Goal: Task Accomplishment & Management: Manage account settings

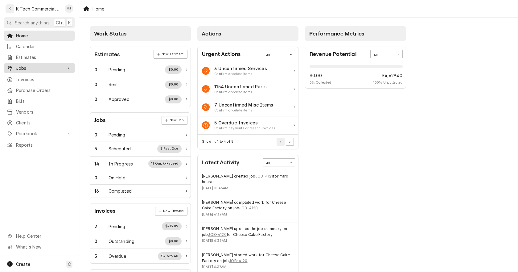
click at [32, 65] on span "Jobs" at bounding box center [39, 68] width 47 height 6
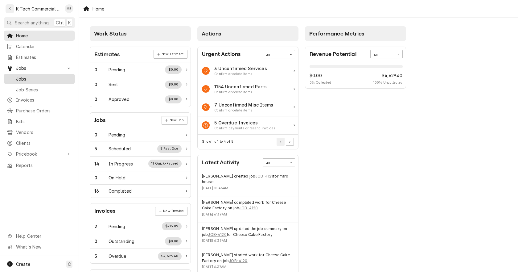
click at [37, 76] on span "Jobs" at bounding box center [44, 79] width 56 height 6
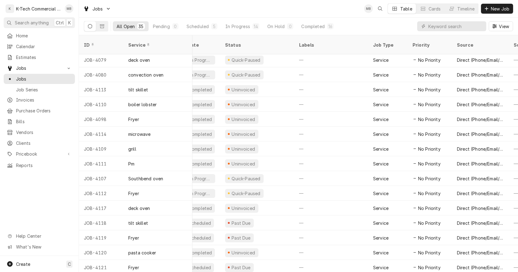
scroll to position [298, 0]
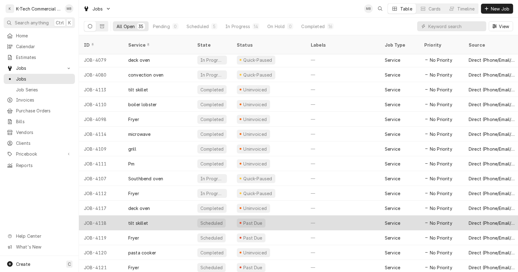
click at [276, 215] on div "Past Due" at bounding box center [269, 222] width 74 height 15
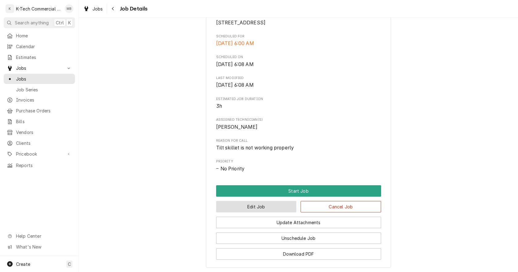
scroll to position [154, 0]
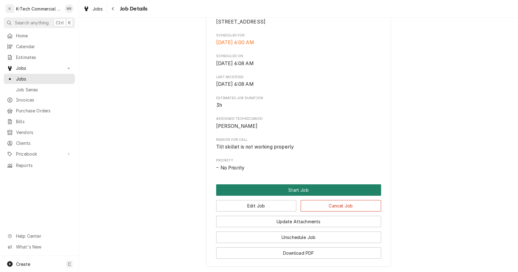
click at [294, 195] on button "Start Job" at bounding box center [298, 189] width 165 height 11
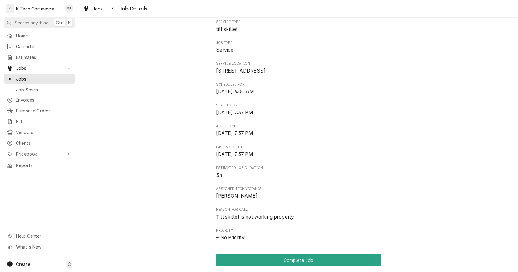
scroll to position [185, 0]
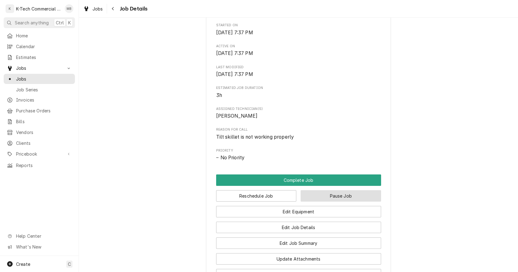
click at [354, 201] on button "Pause Job" at bounding box center [341, 195] width 80 height 11
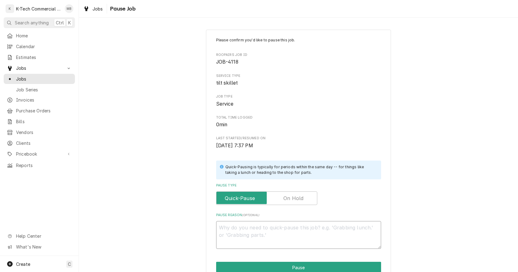
click at [267, 227] on textarea "Pause Reason ( optional )" at bounding box center [298, 235] width 165 height 28
type textarea "x"
type textarea "N"
type textarea "x"
type textarea "Ne"
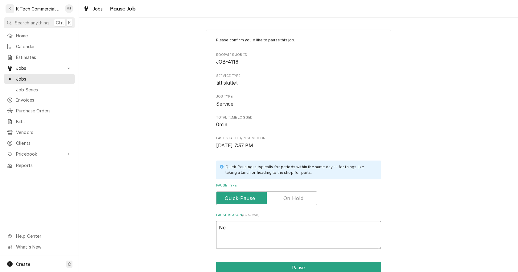
type textarea "x"
type textarea "Nee"
type textarea "x"
type textarea "Need"
type textarea "x"
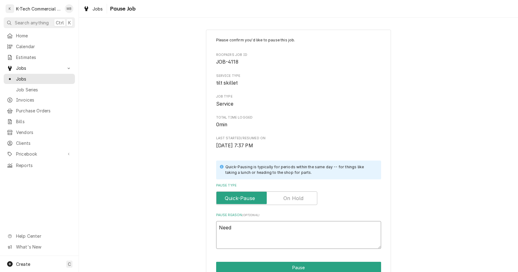
type textarea "Need"
type textarea "x"
type textarea "Need p"
type textarea "x"
type textarea "Need pa"
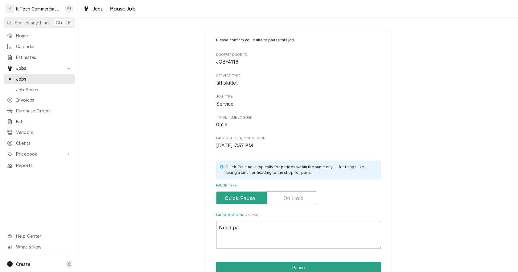
type textarea "x"
type textarea "Need par"
type textarea "x"
type textarea "Need part"
type textarea "x"
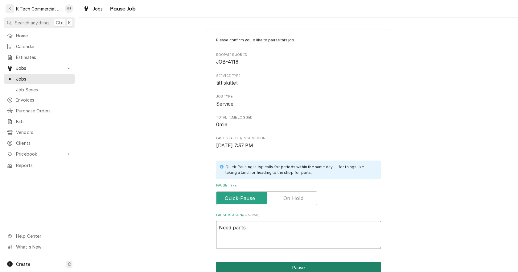
type textarea "Need parts"
click at [302, 262] on button "Pause" at bounding box center [298, 266] width 165 height 11
type textarea "x"
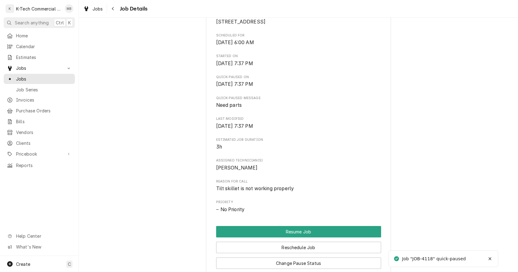
scroll to position [216, 0]
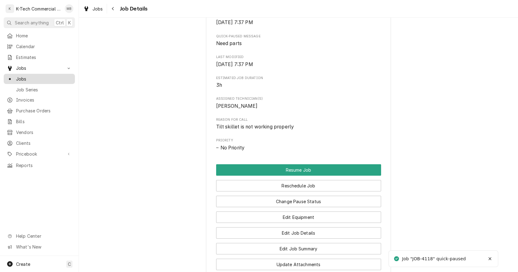
click at [24, 76] on span "Jobs" at bounding box center [44, 79] width 56 height 6
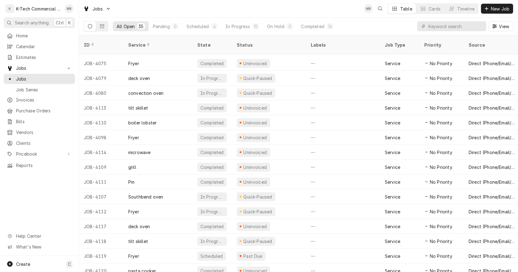
scroll to position [298, 0]
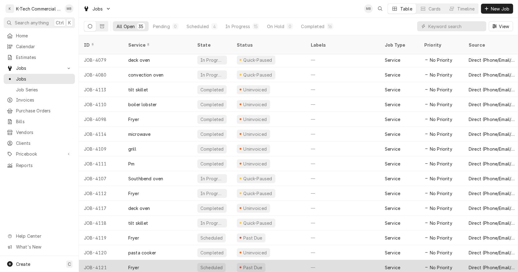
click at [284, 260] on div "Past Due" at bounding box center [269, 267] width 74 height 15
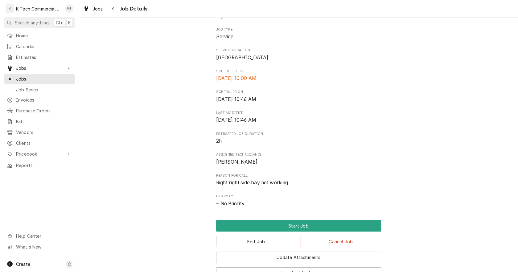
scroll to position [123, 0]
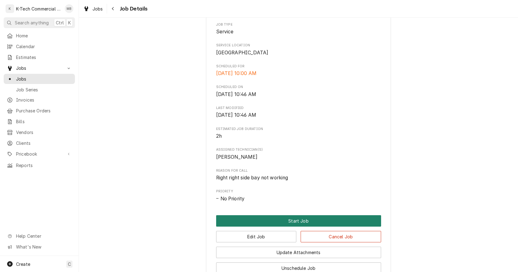
click at [297, 226] on button "Start Job" at bounding box center [298, 220] width 165 height 11
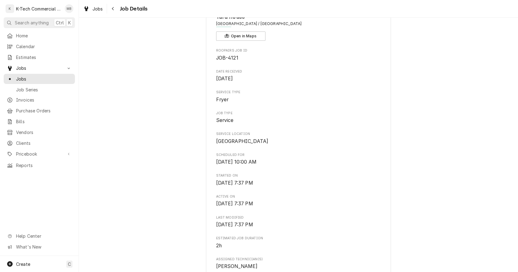
scroll to position [154, 0]
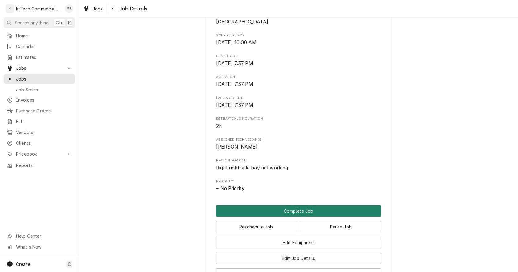
click at [296, 216] on button "Complete Job" at bounding box center [298, 210] width 165 height 11
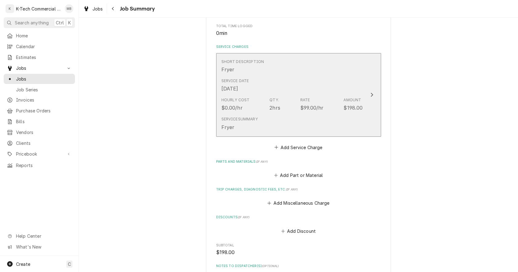
click at [289, 103] on div "Hourly Cost $0.00/hr Qty. 2hrs Rate $99.00/hr Amount $198.00" at bounding box center [291, 104] width 141 height 19
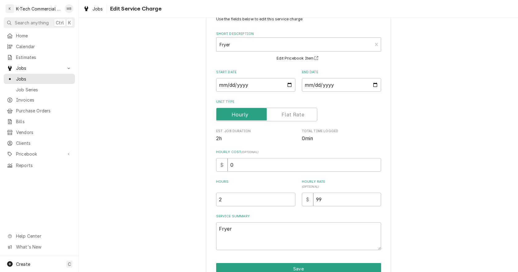
scroll to position [52, 0]
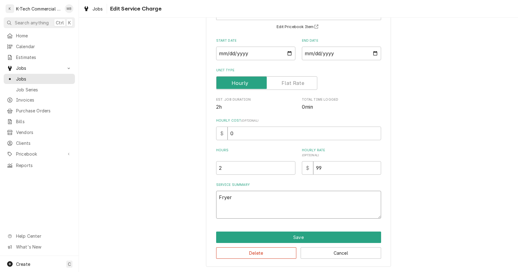
click at [274, 201] on textarea "Fryer" at bounding box center [298, 205] width 165 height 28
type textarea "x"
type textarea "Fryer"
type textarea "x"
type textarea "Fryer r"
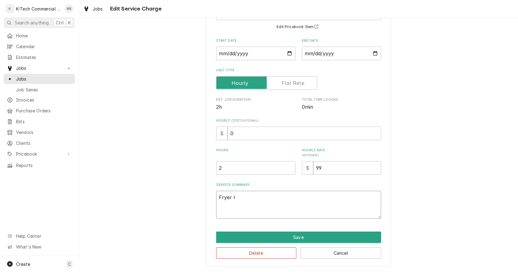
type textarea "x"
type textarea "Fryer ri"
type textarea "x"
type textarea "Fryer rig"
type textarea "x"
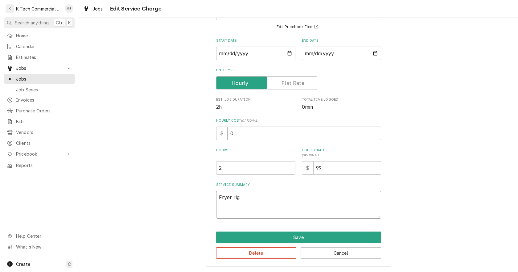
type textarea "Fryer righ"
type textarea "x"
type textarea "Fryer right"
type textarea "x"
type textarea "Fryer right"
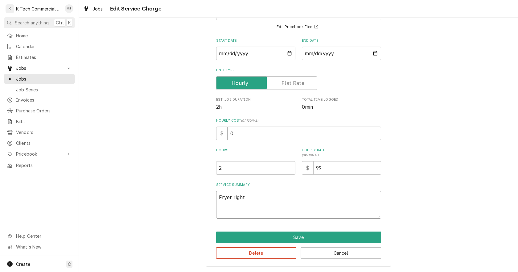
type textarea "x"
type textarea "Fryer right s"
type textarea "x"
type textarea "Fryer right si"
type textarea "x"
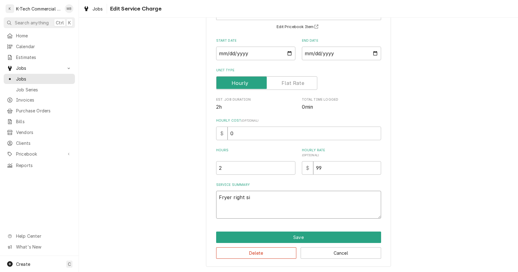
type textarea "Fryer right sid"
type textarea "x"
type textarea "Fryer right side"
type textarea "x"
type textarea "Fryer right side"
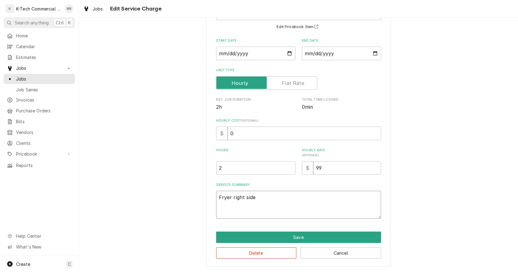
type textarea "x"
type textarea "Fryer right side b"
type textarea "x"
type textarea "Fryer right side ba"
type textarea "x"
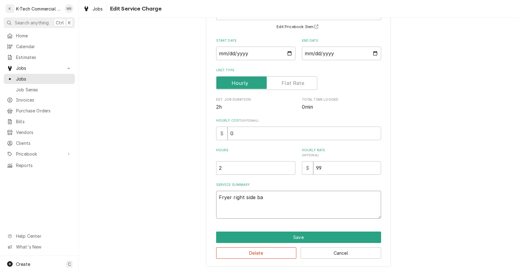
type textarea "Fryer right side bay"
type textarea "x"
type textarea "Fryer right side bay"
type textarea "x"
type textarea "Fryer right side bay w"
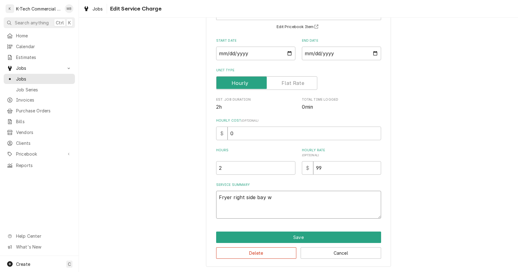
type textarea "x"
type textarea "Fryer right side bay wa"
type textarea "x"
type textarea "Fryer right side bay was"
type textarea "x"
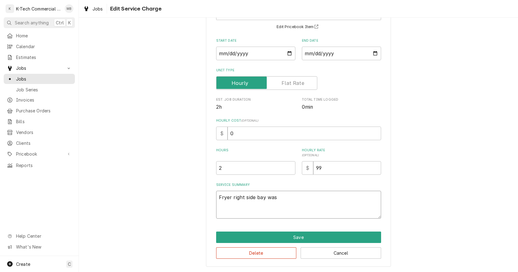
type textarea "Fryer right side bay was"
type textarea "x"
type textarea "Fryer right side bay was n"
type textarea "x"
type textarea "Fryer right side bay was no"
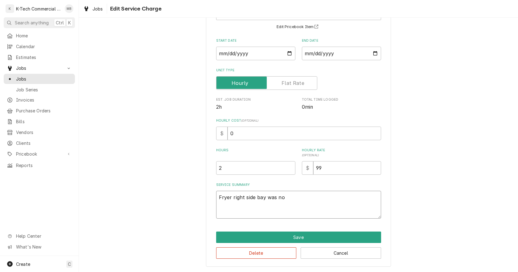
type textarea "x"
type textarea "Fryer right side bay was not"
type textarea "x"
type textarea "Fryer right side bay was not"
type textarea "x"
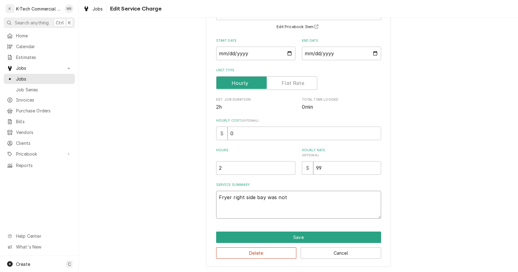
type textarea "Fryer right side bay was not h"
type textarea "x"
type textarea "Fryer right side bay was not he"
type textarea "x"
type textarea "Fryer right side bay was not hea"
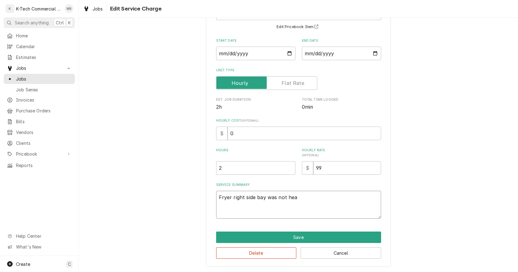
type textarea "x"
type textarea "Fryer right side bay was not heat"
type textarea "x"
type textarea "Fryer right side bay was not heati"
type textarea "x"
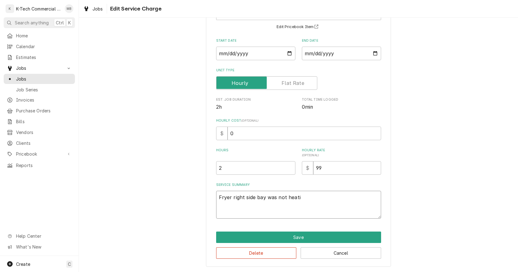
type textarea "Fryer right side bay was not heatin"
type textarea "x"
type textarea "Fryer right side bay was not heating"
type textarea "x"
type textarea "Fryer right side bay was not heating"
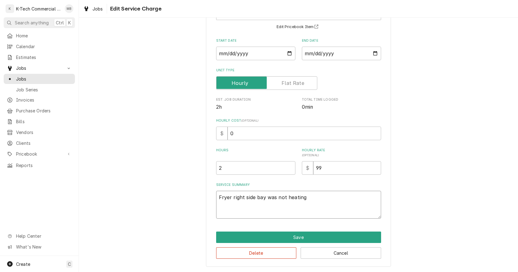
type textarea "x"
type textarea "Fryer right side bay was not heating u"
type textarea "x"
type textarea "Fryer right side bay was not heating up"
type textarea "x"
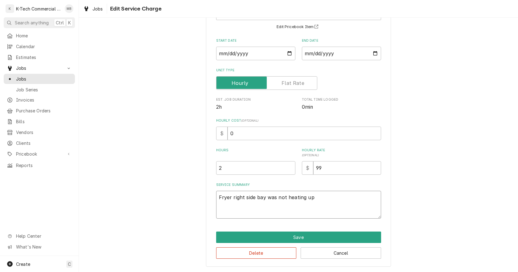
type textarea "Fryer right side bay was not heating up,"
type textarea "x"
type textarea "Fryer right side bay was not heating up,"
type textarea "x"
type textarea "Fryer right side bay was not heating up, i"
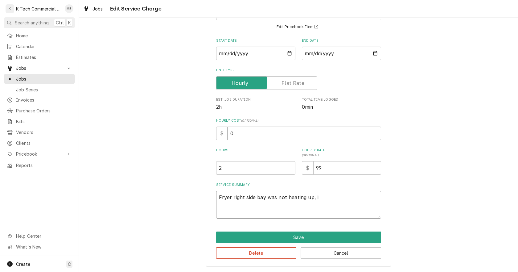
type textarea "x"
type textarea "Fryer right side bay was not heating up, in"
type textarea "x"
type textarea "Fryer right side bay was not heating up, ins"
type textarea "x"
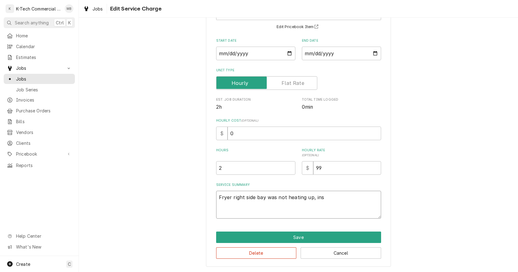
type textarea "Fryer right side bay was not heating up, insp"
type textarea "x"
type textarea "Fryer right side bay was not heating up, inspe"
type textarea "x"
type textarea "Fryer right side bay was not heating up, inspec"
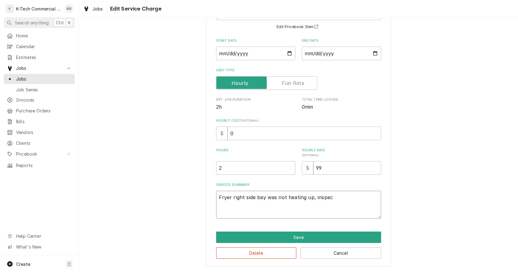
type textarea "x"
type textarea "Fryer right side bay was not heating up, inspect"
type textarea "x"
type textarea "Fryer right side bay was not heating up, inspect"
type textarea "x"
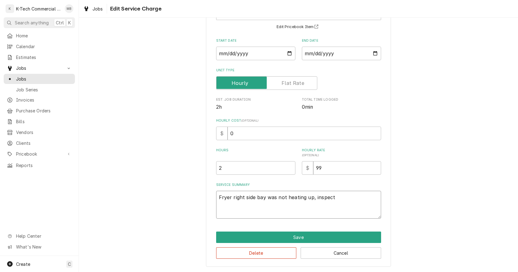
type textarea "Fryer right side bay was not heating up, inspect t"
type textarea "x"
type textarea "Fryer right side bay was not heating up, inspect th"
type textarea "x"
type textarea "Fryer right side bay was not heating up, inspect the"
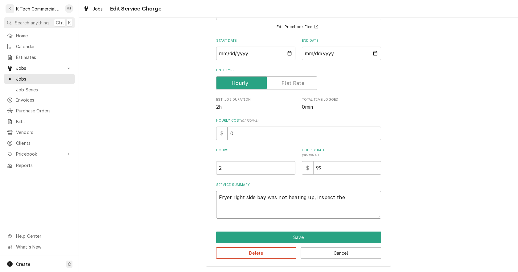
type textarea "x"
type textarea "Fryer right side bay was not heating up, inspect theu"
type textarea "x"
type textarea "Fryer right side bay was not heating up, inspect theun"
type textarea "x"
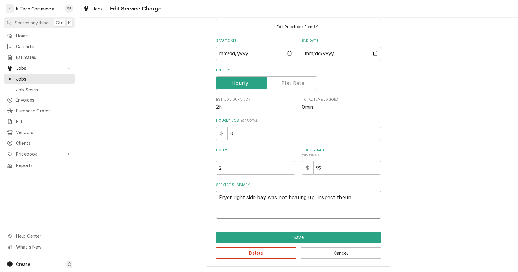
type textarea "Fryer right side bay was not heating up, inspect theu"
type textarea "x"
type textarea "Fryer right side bay was not heating up, inspect the"
type textarea "x"
type textarea "Fryer right side bay was not heating up, inspect the"
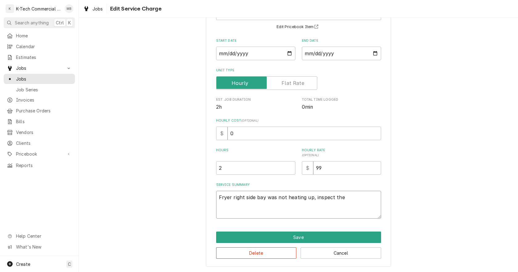
type textarea "x"
type textarea "Fryer right side bay was not heating up, inspect the u"
type textarea "x"
type textarea "Fryer right side bay was not heating up, inspect the un"
type textarea "x"
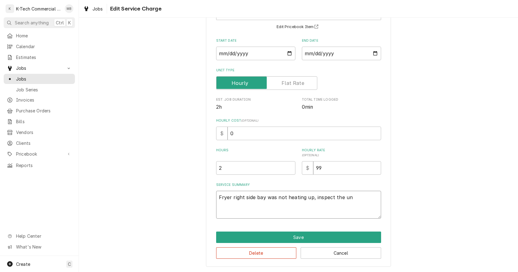
type textarea "Fryer right side bay was not heating up, inspect the uni"
type textarea "x"
type textarea "Fryer right side bay was not heating up, inspect the unit"
type textarea "x"
type textarea "Fryer right side bay was not heating up, inspect the unit"
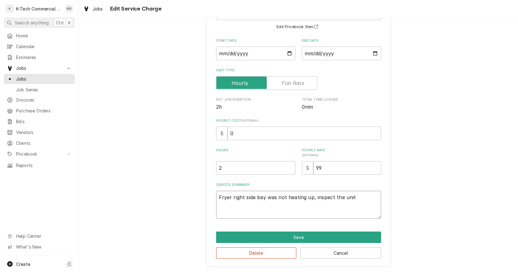
type textarea "x"
type textarea "Fryer right side bay was not heating up, inspect the unit a"
type textarea "x"
type textarea "Fryer right side bay was not heating up, inspect the unit an"
type textarea "x"
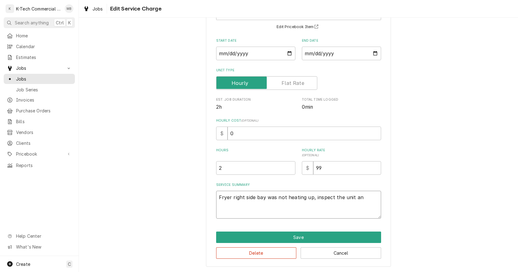
type textarea "Fryer right side bay was not heating up, inspect the unit and"
type textarea "x"
type textarea "Fryer right side bay was not heating up, inspect the unit and"
type textarea "x"
type textarea "Fryer right side bay was not heating up, inspect the unit and f"
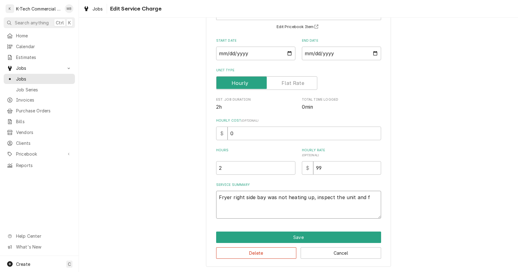
type textarea "x"
type textarea "Fryer right side bay was not heating up, inspect the unit and fo"
type textarea "x"
type textarea "Fryer right side bay was not heating up, inspect the unit and fou"
type textarea "x"
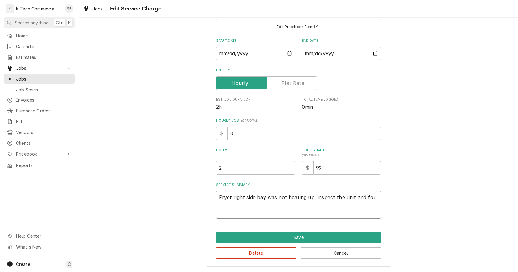
type textarea "Fryer right side bay was not heating up, inspect the unit and foun"
type textarea "x"
type textarea "Fryer right side bay was not heating up, inspect the unit and found"
type textarea "x"
type textarea "Fryer right side bay was not heating up, inspect the unit and found"
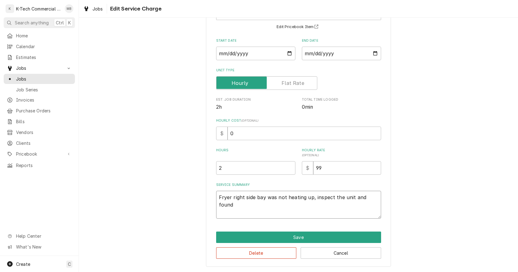
type textarea "x"
type textarea "Fryer right side bay was not heating up, inspect the unit and found h"
type textarea "x"
type textarea "Fryer right side bay was not heating up, inspect the unit and found hi"
type textarea "x"
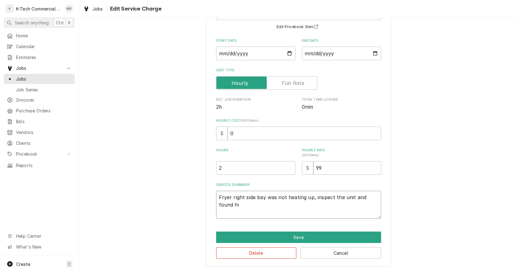
type textarea "Fryer right side bay was not heating up, inspect the unit and found hi"
type textarea "x"
type textarea "Fryer right side bay was not heating up, inspect the unit and found hi l"
type textarea "x"
type textarea "Fryer right side bay was not heating up, inspect the unit and found hi li"
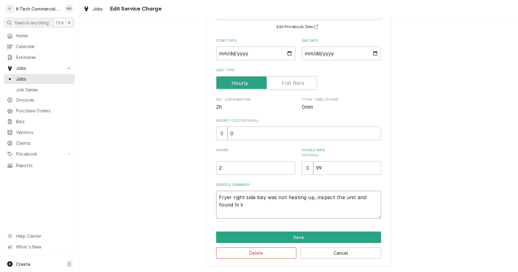
type textarea "x"
type textarea "Fryer right side bay was not heating up, inspect the unit and found hi lim"
type textarea "x"
type textarea "Fryer right side bay was not heating up, inspect the unit and found hi limi"
type textarea "x"
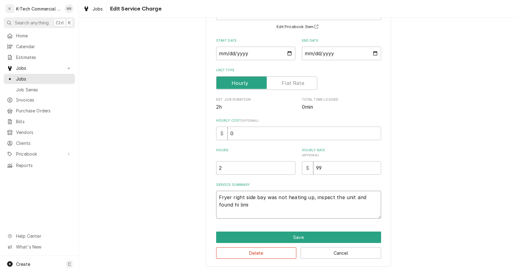
type textarea "Fryer right side bay was not heating up, inspect the unit and found hi limit"
type textarea "x"
type textarea "Fryer right side bay was not heating up, inspect the unit and found hi limit"
type textarea "x"
type textarea "Fryer right side bay was not heating up, inspect the unit and found hi limit w"
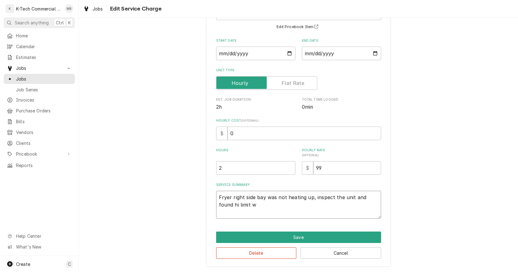
type textarea "x"
type textarea "Fryer right side bay was not heating up, inspect the unit and found hi limit wa"
type textarea "x"
type textarea "Fryer right side bay was not heating up, inspect the unit and found hi limit was"
type textarea "x"
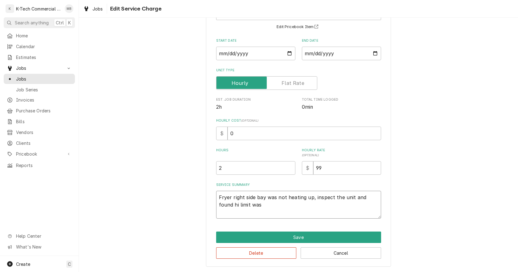
type textarea "Fryer right side bay was not heating up, inspect the unit and found hi limit was"
type textarea "x"
type textarea "Fryer right side bay was not heating up, inspect the unit and found hi limit wa…"
type textarea "x"
type textarea "Fryer right side bay was not heating up, inspect the unit and found hi limit wa…"
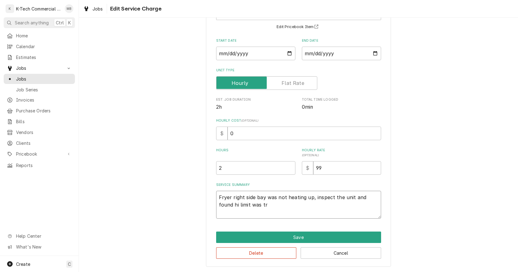
type textarea "x"
type textarea "Fryer right side bay was not heating up, inspect the unit and found hi limit wa…"
type textarea "x"
type textarea "Fryer right side bay was not heating up, inspect the unit and found hi limit wa…"
type textarea "x"
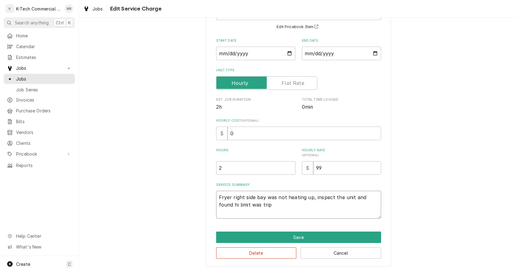
type textarea "Fryer right side bay was not heating up, inspect the unit and found hi limit wa…"
type textarea "x"
type textarea "Fryer right side bay was not heating up, inspect the unit and found hi limit wa…"
type textarea "x"
type textarea "Fryer right side bay was not heating up, inspect the unit and found hi limit wa…"
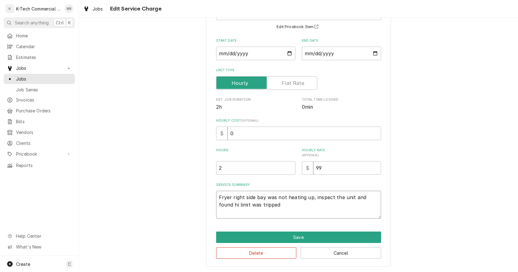
type textarea "x"
type textarea "Fryer right side bay was not heating up, inspect the unit and found hi limit wa…"
type textarea "x"
type textarea "Fryer right side bay was not heating up, inspect the unit and found hi limit wa…"
type textarea "x"
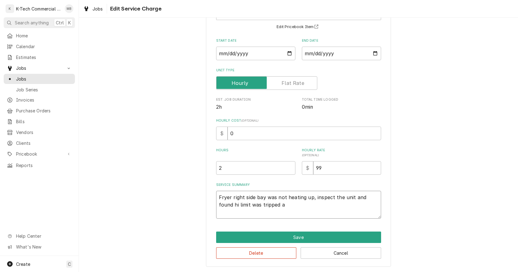
type textarea "Fryer right side bay was not heating up, inspect the unit and found hi limit wa…"
type textarea "x"
type textarea "Fryer right side bay was not heating up, inspect the unit and found hi limit wa…"
type textarea "x"
type textarea "Fryer right side bay was not heating up, inspect the unit and found hi limit wa…"
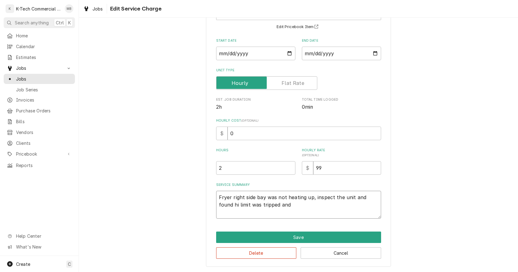
type textarea "x"
type textarea "Fryer right side bay was not heating up, inspect the unit and found hi limit wa…"
type textarea "x"
type textarea "Fryer right side bay was not heating up, inspect the unit and found hi limit wa…"
type textarea "x"
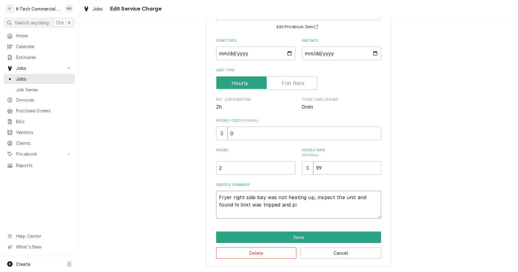
type textarea "Fryer right side bay was not heating up, inspect the unit and found hi limit wa…"
type textarea "x"
type textarea "Fryer right side bay was not heating up, inspect the unit and found hi limit wa…"
type textarea "x"
type textarea "Fryer right side bay was not heating up, inspect the unit and found hi limit wa…"
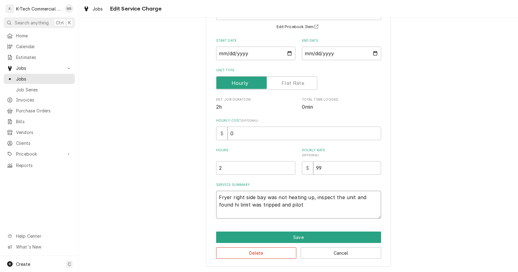
type textarea "x"
type textarea "Fryer right side bay was not heating up, inspect the unit and found hi limit wa…"
type textarea "x"
type textarea "Fryer right side bay was not heating up, inspect the unit and found hi limit wa…"
type textarea "x"
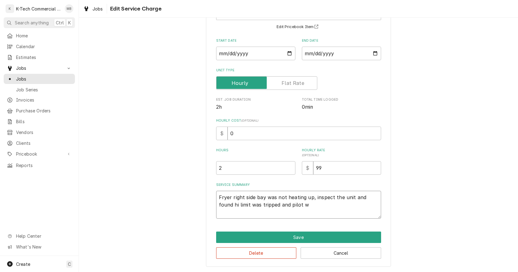
type textarea "Fryer right side bay was not heating up, inspect the unit and found hi limit wa…"
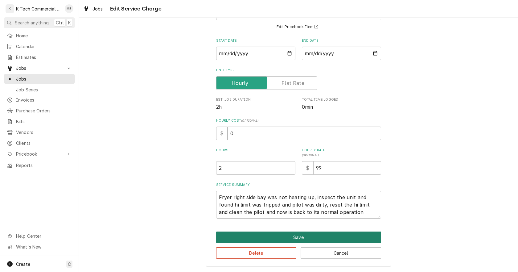
click at [304, 236] on button "Save" at bounding box center [298, 236] width 165 height 11
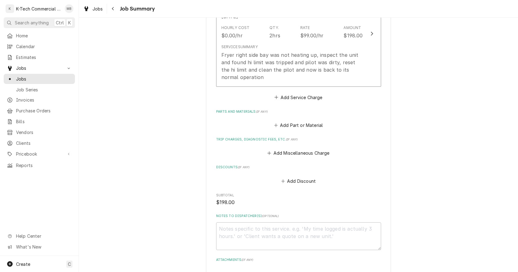
scroll to position [268, 0]
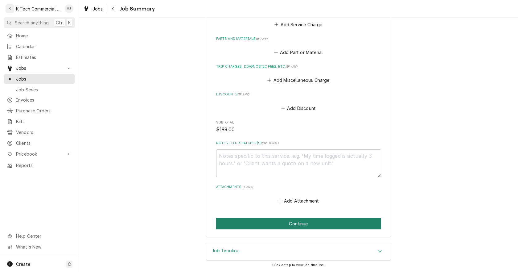
click at [287, 222] on button "Continue" at bounding box center [298, 223] width 165 height 11
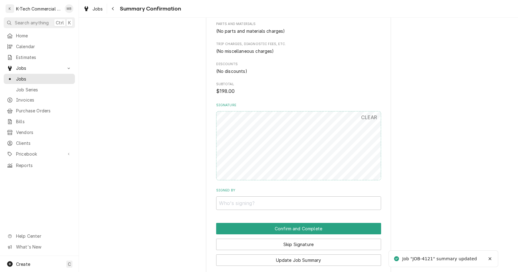
scroll to position [284, 0]
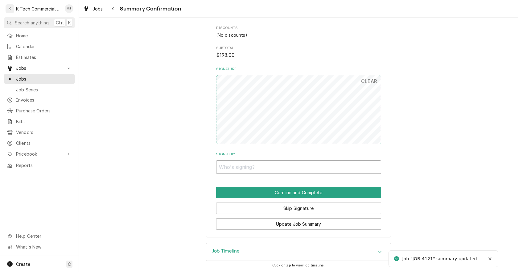
click at [307, 165] on input "Signed By" at bounding box center [298, 167] width 165 height 14
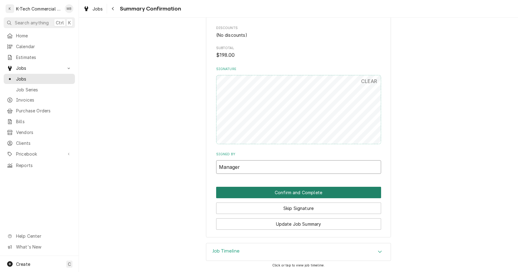
type input "Manager"
click at [292, 191] on button "Confirm and Complete" at bounding box center [298, 191] width 165 height 11
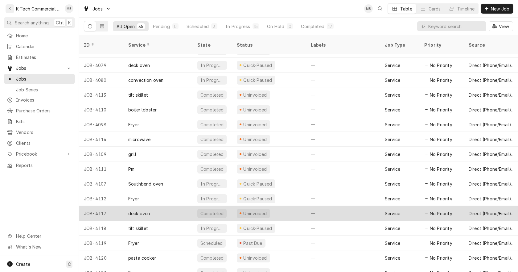
scroll to position [298, 0]
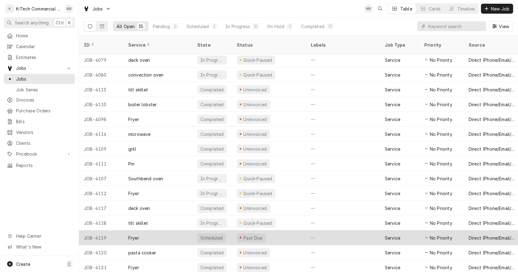
click at [287, 230] on div "Past Due" at bounding box center [269, 237] width 74 height 15
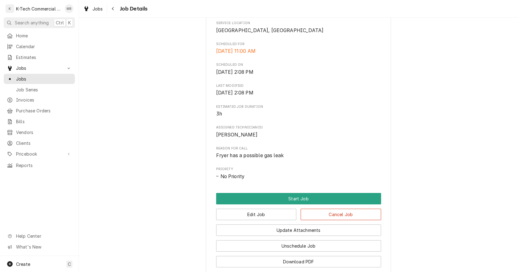
scroll to position [154, 0]
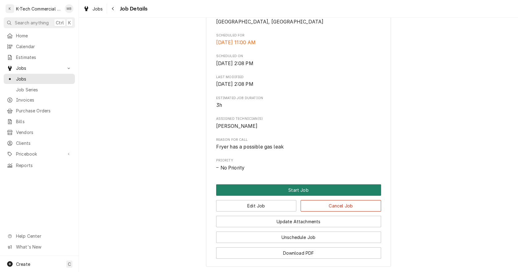
click at [287, 195] on button "Start Job" at bounding box center [298, 189] width 165 height 11
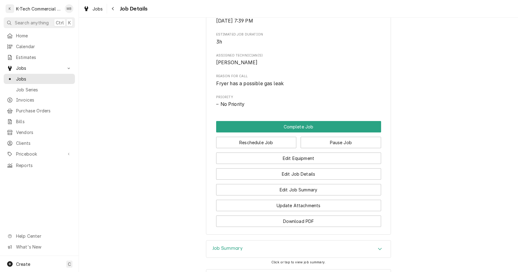
scroll to position [247, 0]
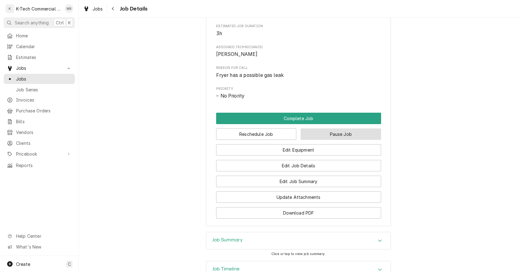
click at [346, 140] on button "Pause Job" at bounding box center [341, 133] width 80 height 11
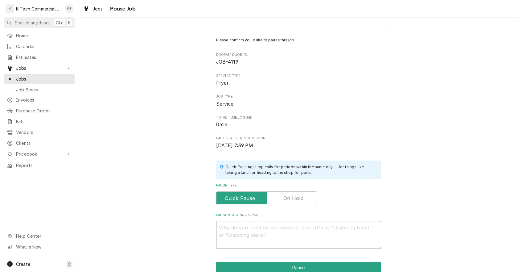
click at [280, 232] on textarea "Pause Reason ( optional )" at bounding box center [298, 235] width 165 height 28
type textarea "x"
type textarea "N"
type textarea "x"
type textarea "Ne"
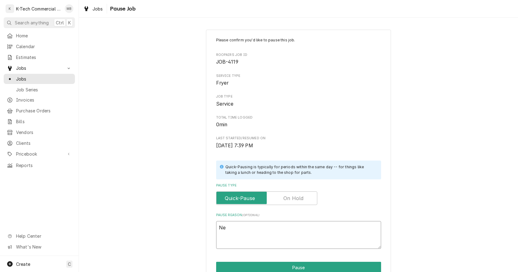
type textarea "x"
type textarea "Nee"
type textarea "x"
type textarea "Need"
type textarea "x"
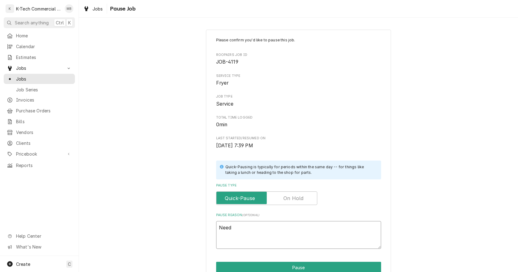
type textarea "Needs"
type textarea "x"
type textarea "Needs"
type textarea "x"
type textarea "Needs a"
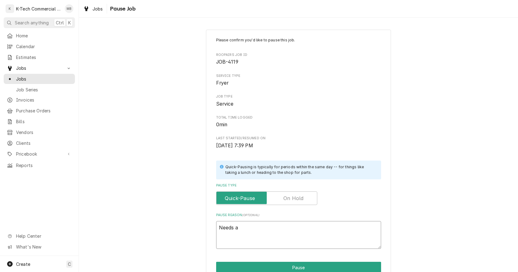
type textarea "x"
type textarea "Needs a"
type textarea "x"
type textarea "Needs a n"
type textarea "x"
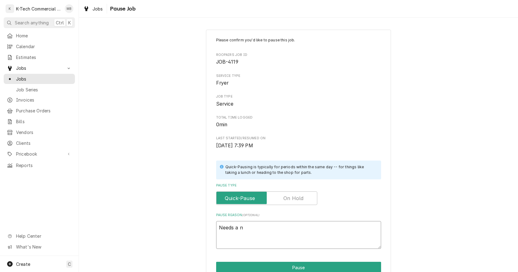
type textarea "Needs a ne"
type textarea "x"
type textarea "Needs a new"
type textarea "x"
type textarea "Needs a new"
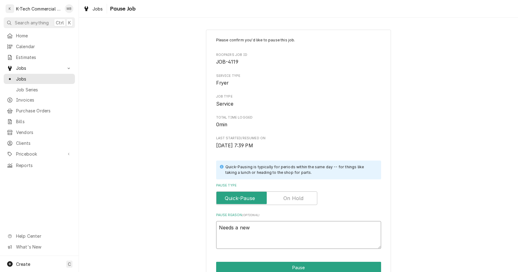
type textarea "x"
type textarea "Needs a new h"
type textarea "x"
type textarea "Needs a new ho"
type textarea "x"
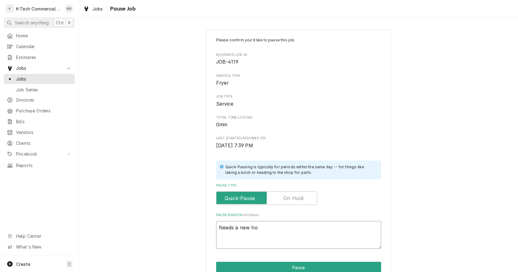
type textarea "Needs a new hos"
type textarea "x"
type textarea "Needs a new hose"
type textarea "x"
type textarea "Needs a new hos"
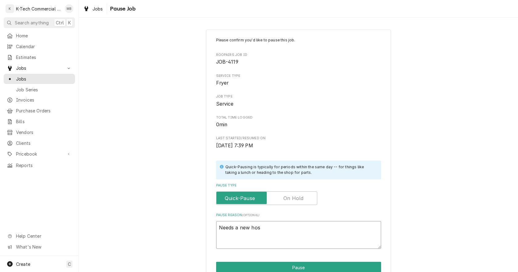
type textarea "x"
type textarea "Needs a new ho"
type textarea "x"
type textarea "Needs a new h"
type textarea "x"
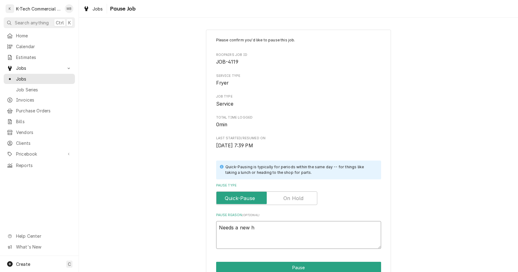
type textarea "Needs a new"
type textarea "x"
type textarea "Needs a new g"
type textarea "x"
type textarea "Needs a new ga"
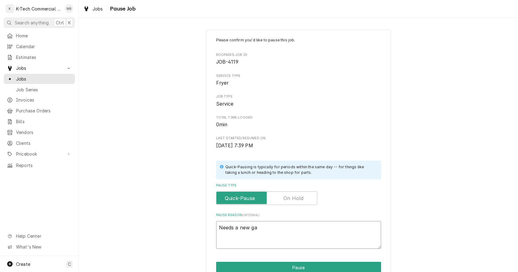
type textarea "x"
type textarea "Needs a new gas"
type textarea "x"
type textarea "Needs a new gas"
type textarea "x"
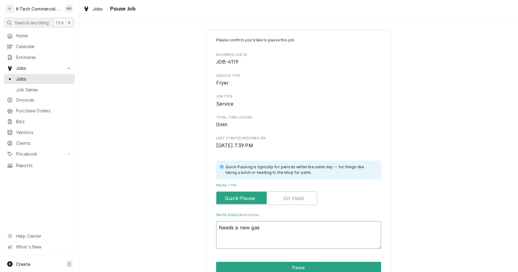
type textarea "Needs a new gas h"
type textarea "x"
type textarea "Needs a new gas ho"
type textarea "x"
type textarea "Needs a new gas hoe"
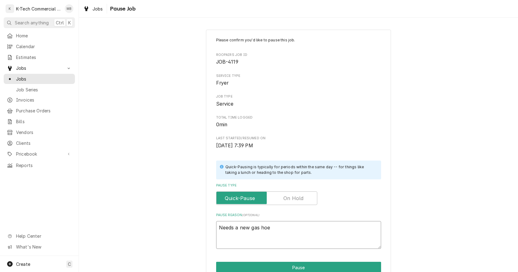
type textarea "x"
type textarea "Needs a new gas ho"
type textarea "x"
type textarea "Needs a new gas hos"
type textarea "x"
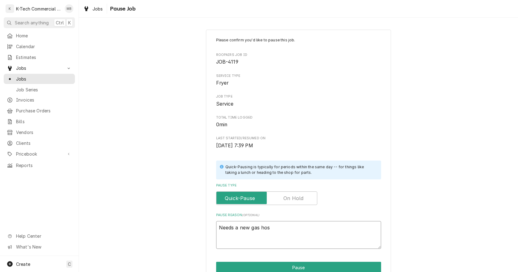
type textarea "Needs a new gas hose"
type textarea "x"
type textarea "Needs a new gas hose"
type textarea "x"
type textarea "Needs a new gas hose a"
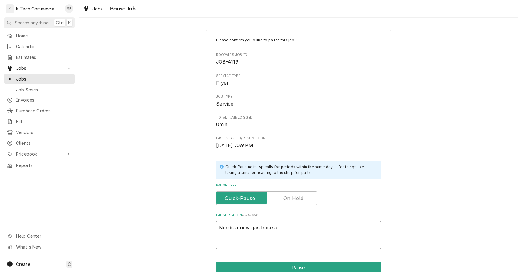
type textarea "x"
type textarea "Needs a new gas hose an"
type textarea "x"
type textarea "Needs a new gas hose and"
type textarea "x"
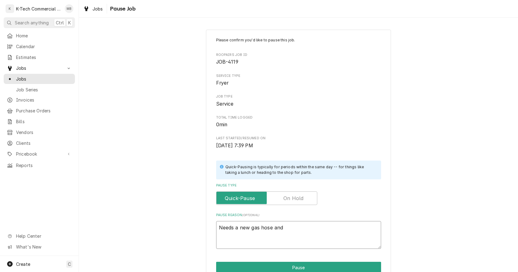
type textarea "Needs a new gas hose and"
type textarea "x"
type textarea "Needs a new gas hose and a"
type textarea "x"
type textarea "Needs a new gas hose and a"
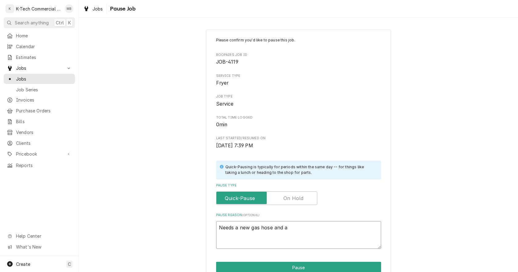
type textarea "x"
type textarea "Needs a new gas hose and a g"
type textarea "x"
type textarea "Needs a new gas hose and a ga"
type textarea "x"
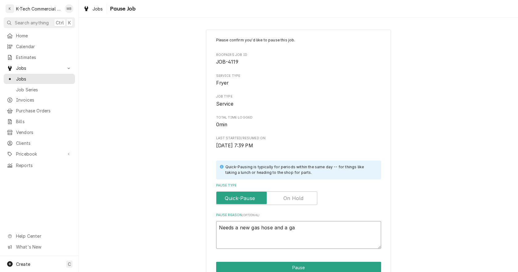
type textarea "Needs a new gas hose and a gas"
type textarea "x"
type textarea "Needs a new gas hose and a gas"
type textarea "x"
type textarea "Needs a new gas hose and a gas s"
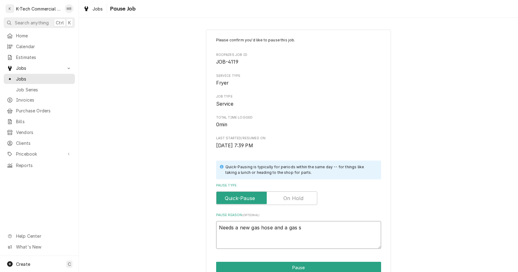
type textarea "x"
type textarea "Needs a new gas hose and a gas sw"
type textarea "x"
type textarea "Needs a new gas hose and a gas swi"
type textarea "x"
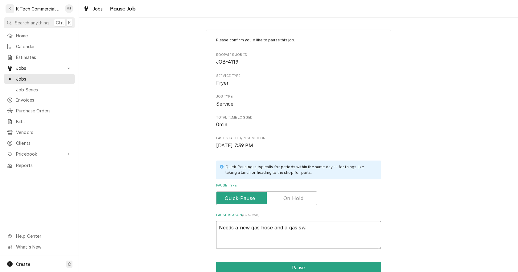
type textarea "Needs a new gas hose and a gas swiv"
type textarea "x"
type textarea "Needs a new gas hose and a gas swive"
type textarea "x"
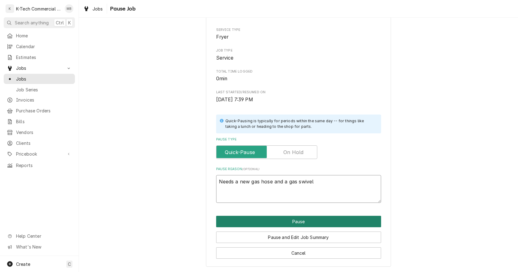
type textarea "Needs a new gas hose and a gas swivel"
click at [300, 221] on button "Pause" at bounding box center [298, 220] width 165 height 11
type textarea "x"
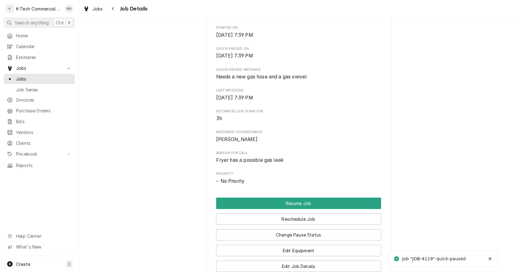
scroll to position [185, 0]
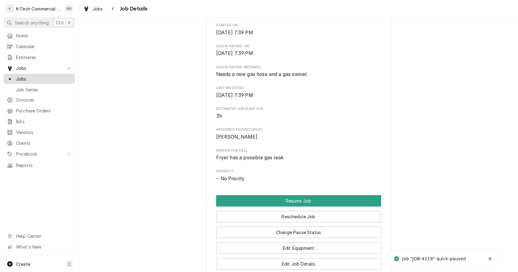
click at [25, 76] on span "Jobs" at bounding box center [44, 79] width 56 height 6
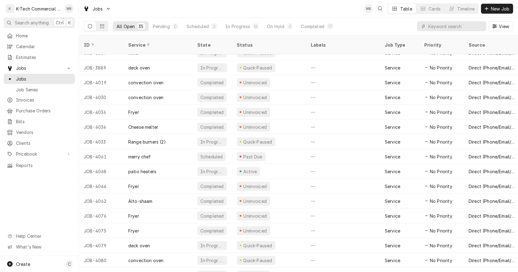
scroll to position [82, 0]
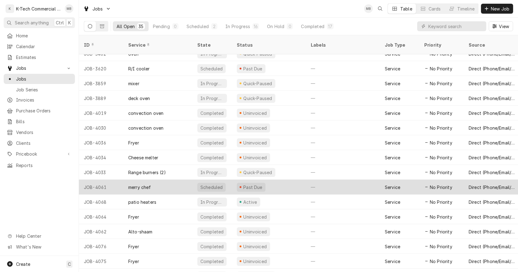
click at [280, 181] on div "Past Due" at bounding box center [269, 186] width 74 height 15
